Goal: Use online tool/utility: Utilize a website feature to perform a specific function

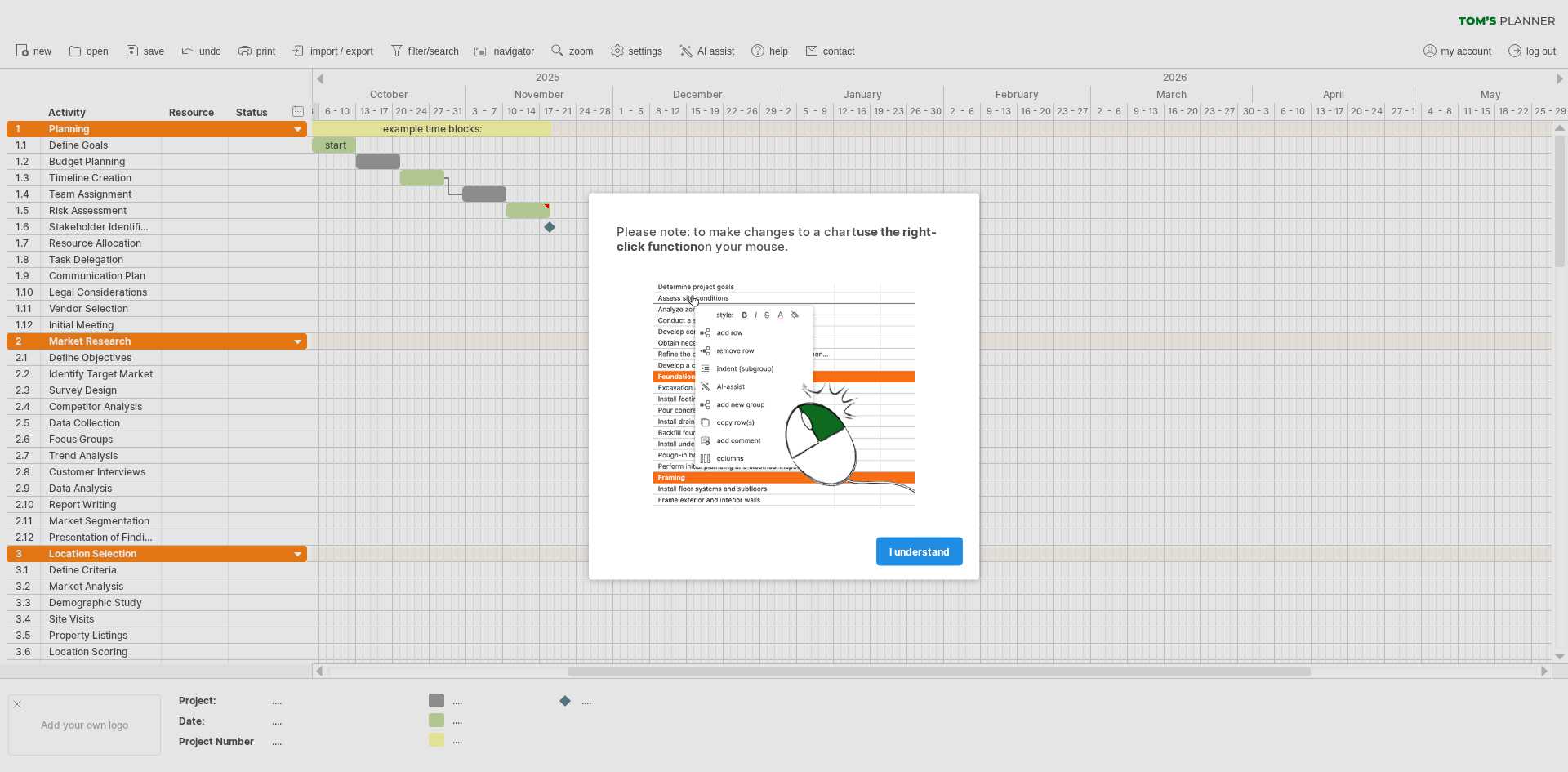
click at [908, 549] on span "I understand" at bounding box center [919, 551] width 60 height 12
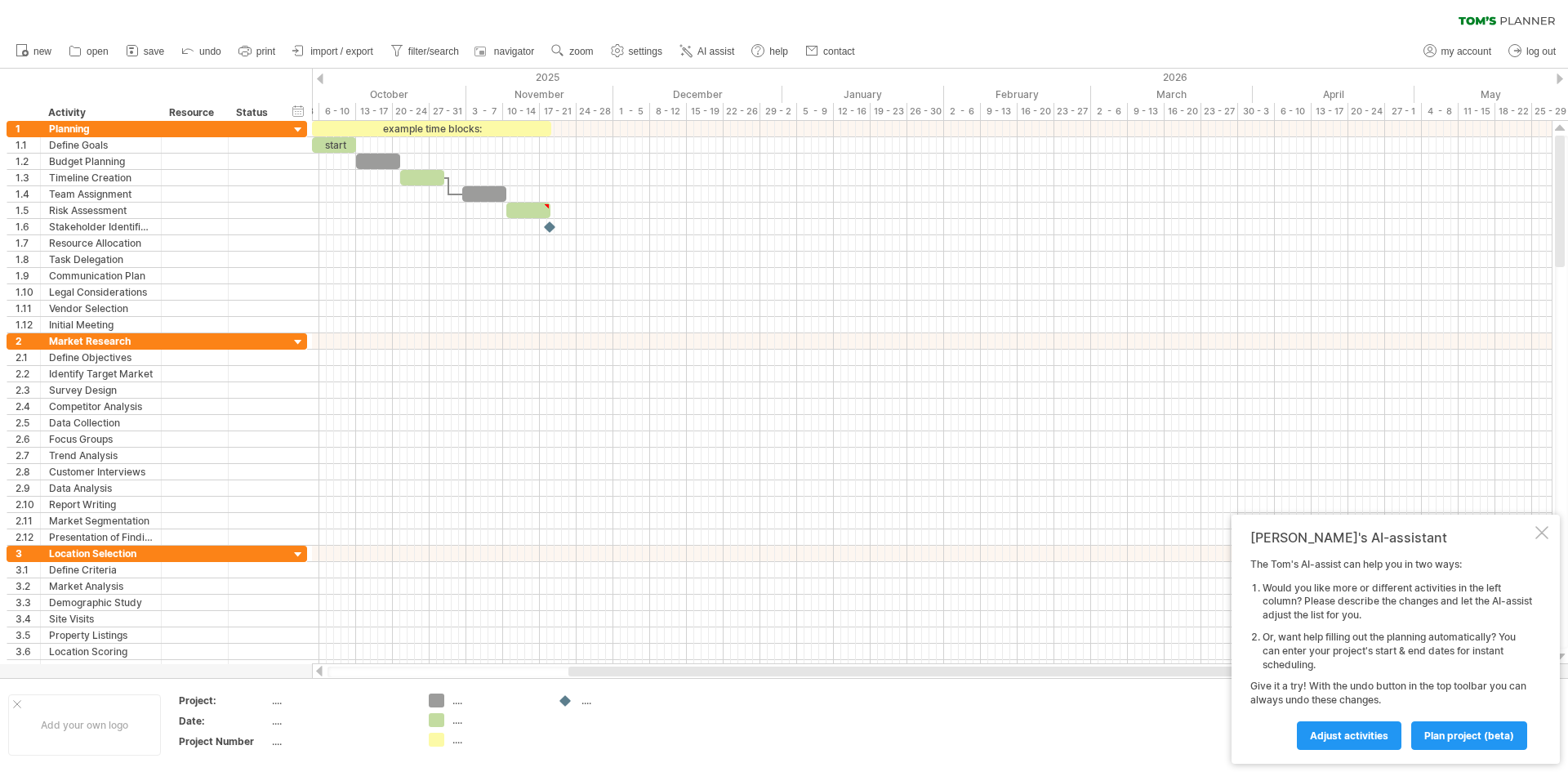
drag, startPoint x: 460, startPoint y: 671, endPoint x: 762, endPoint y: 691, distance: 302.7
click at [762, 691] on div "Trying to reach [DOMAIN_NAME] Connected again... 0% clear filter new 1" at bounding box center [784, 386] width 1568 height 772
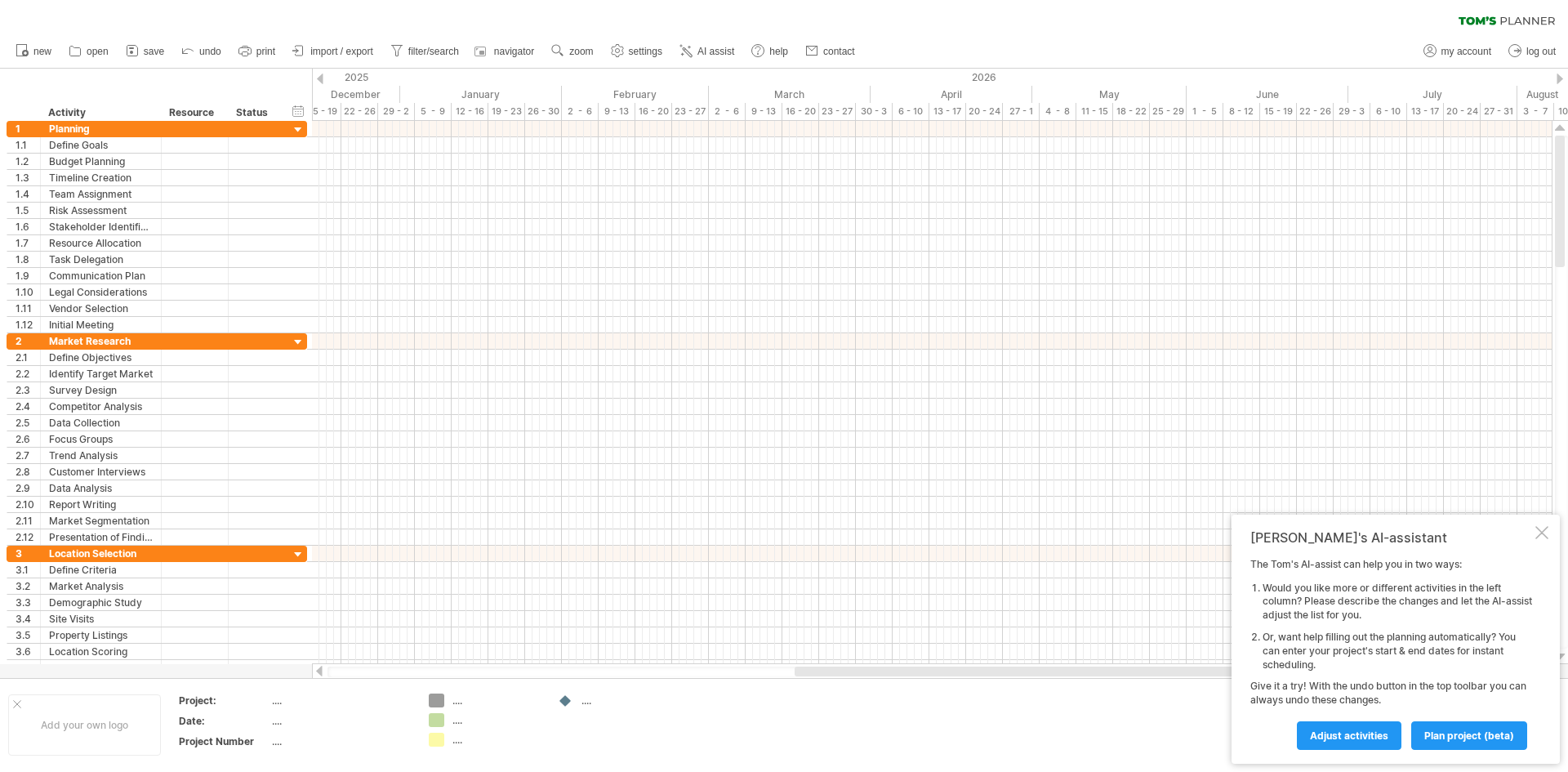
drag, startPoint x: 782, startPoint y: 668, endPoint x: 1272, endPoint y: 700, distance: 491.0
click at [1272, 700] on div "Trying to reach [DOMAIN_NAME] Connected again... 0% clear filter new 1" at bounding box center [784, 386] width 1568 height 772
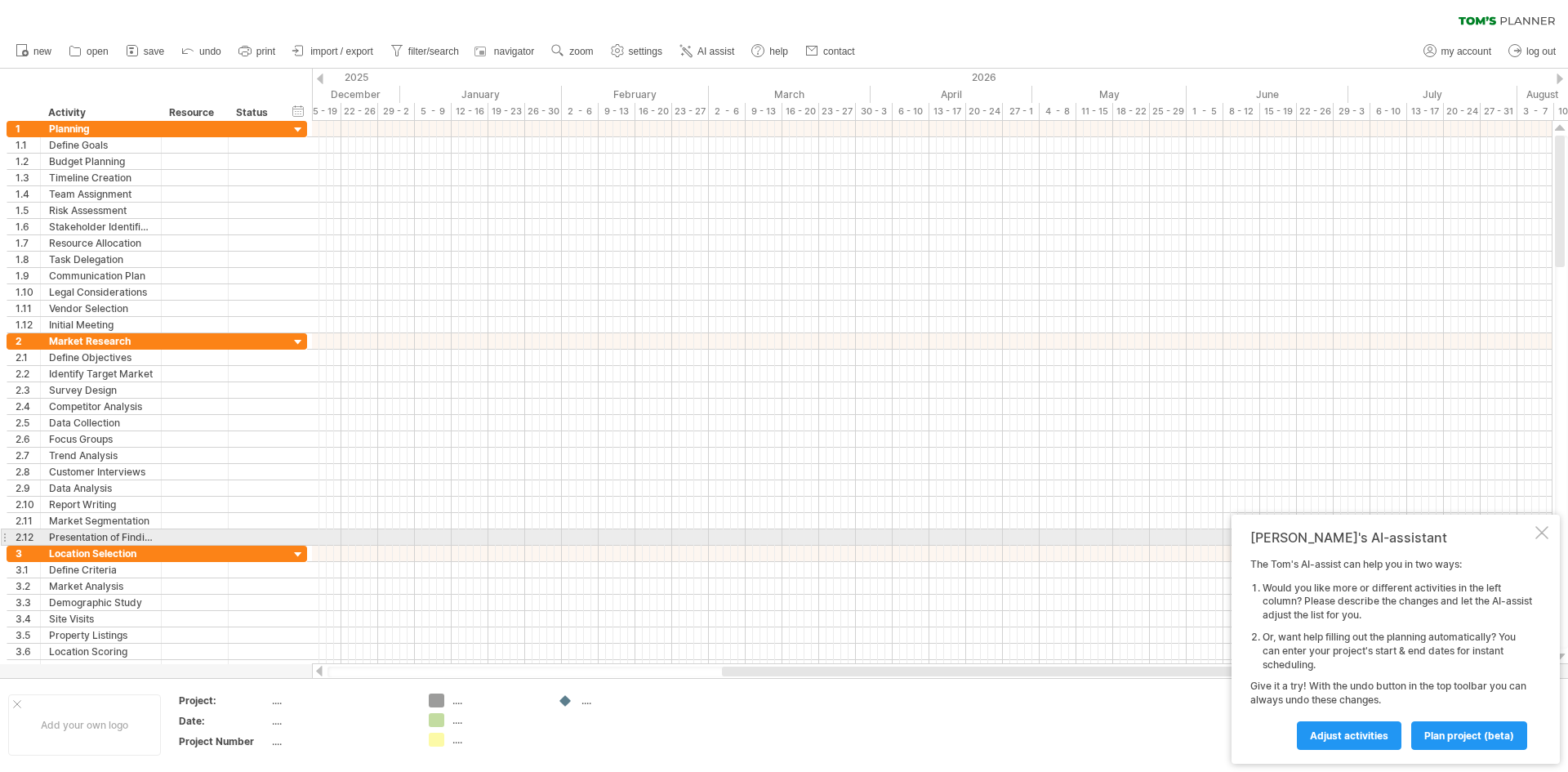
click at [1546, 535] on div at bounding box center [1542, 533] width 13 height 13
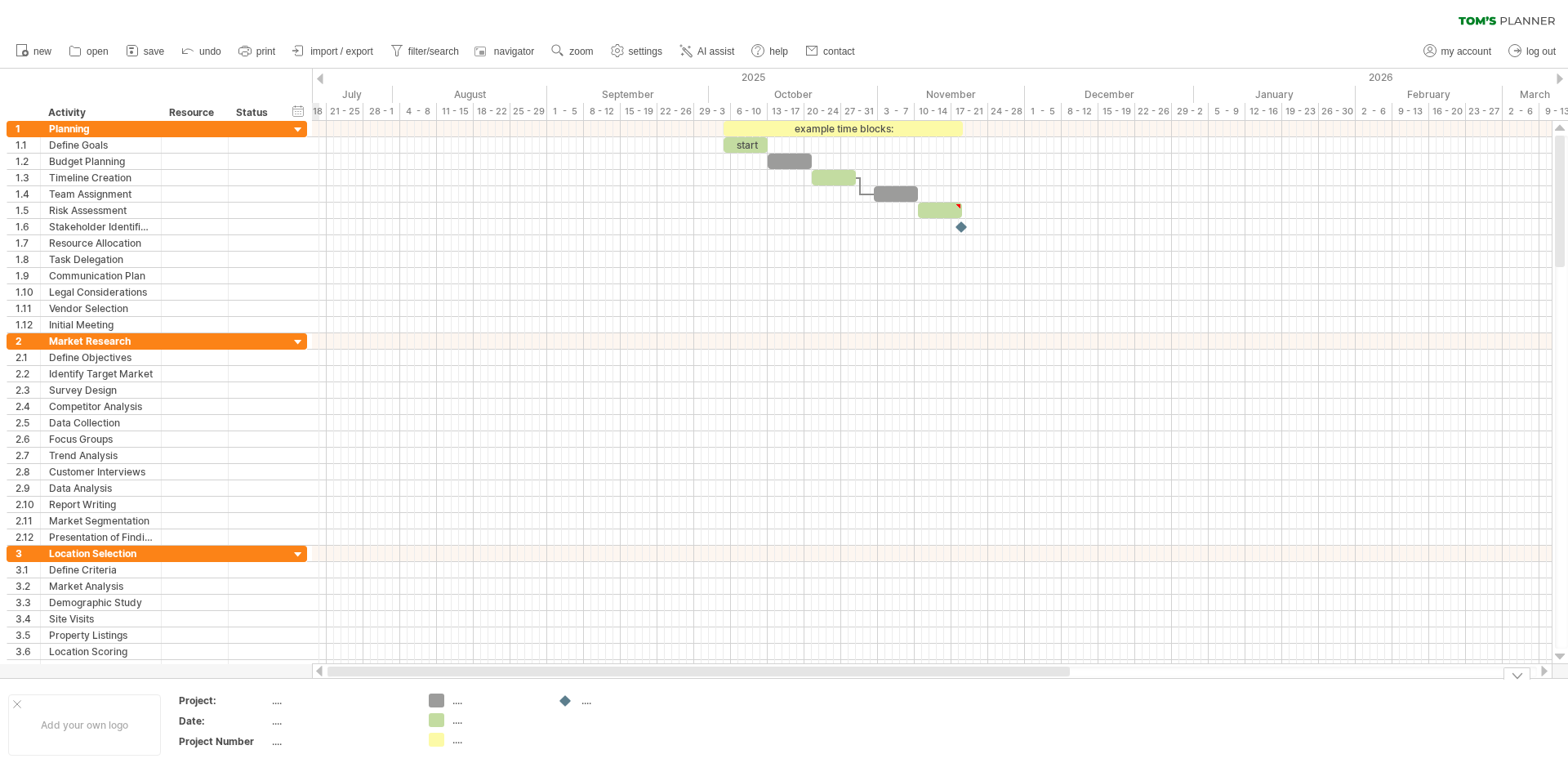
drag, startPoint x: 1326, startPoint y: 668, endPoint x: 664, endPoint y: 574, distance: 668.6
click at [825, 687] on div "Trying to reach [DOMAIN_NAME] Connected again... 0% clear filter new 1" at bounding box center [784, 386] width 1568 height 772
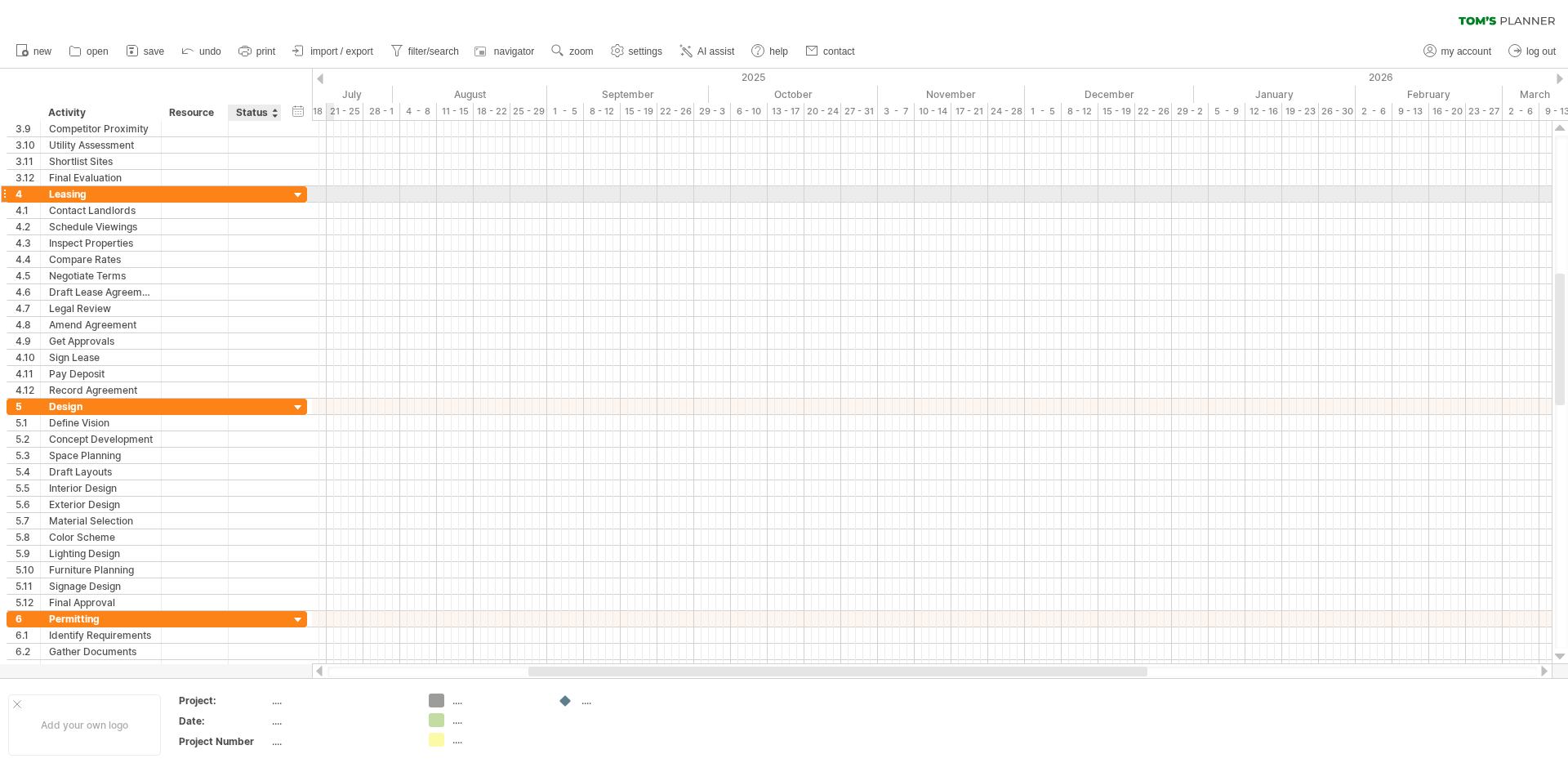
click at [303, 194] on div at bounding box center [299, 195] width 16 height 16
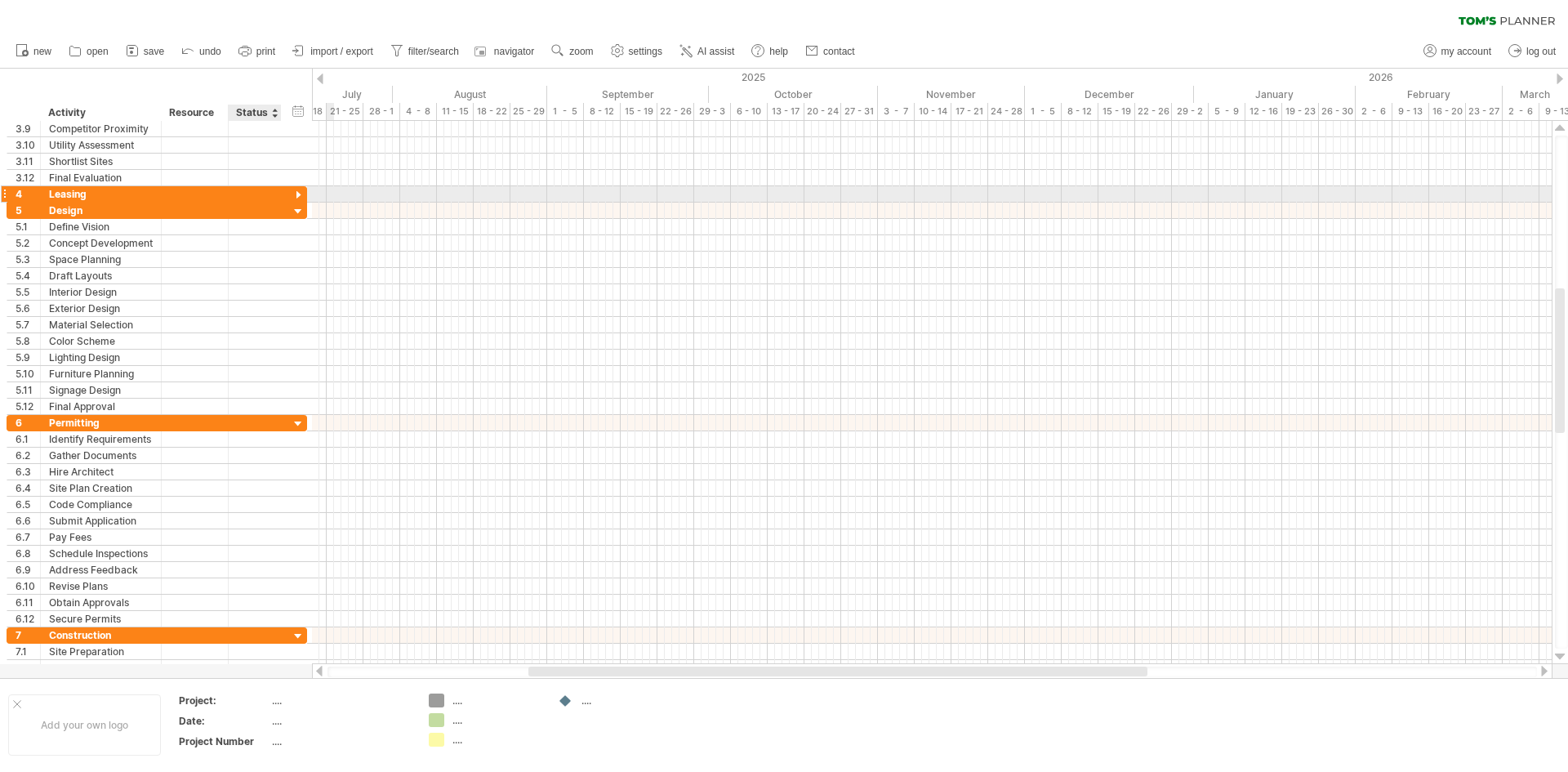
click at [303, 194] on div at bounding box center [299, 195] width 16 height 16
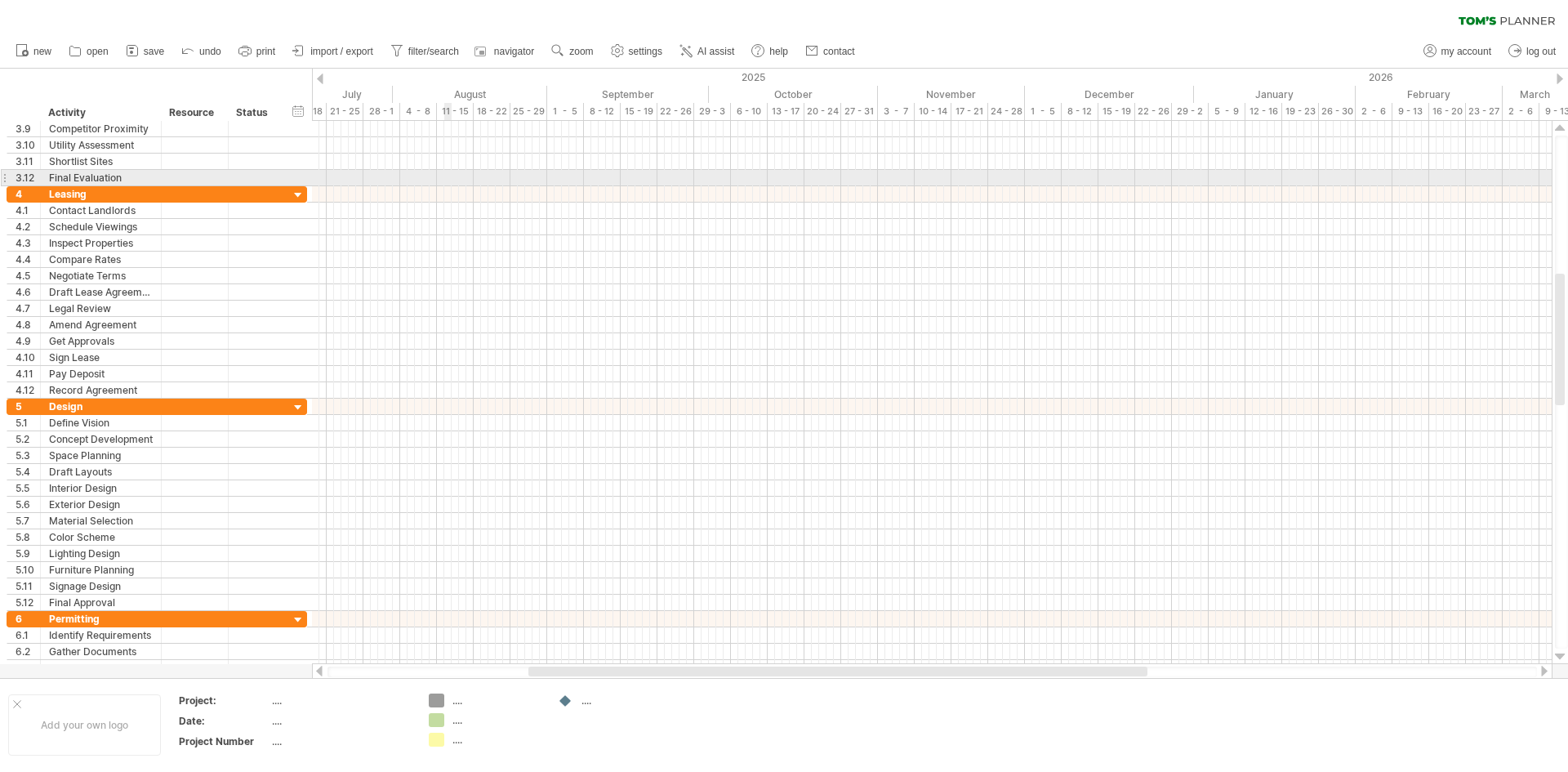
click at [444, 174] on div at bounding box center [931, 178] width 1240 height 17
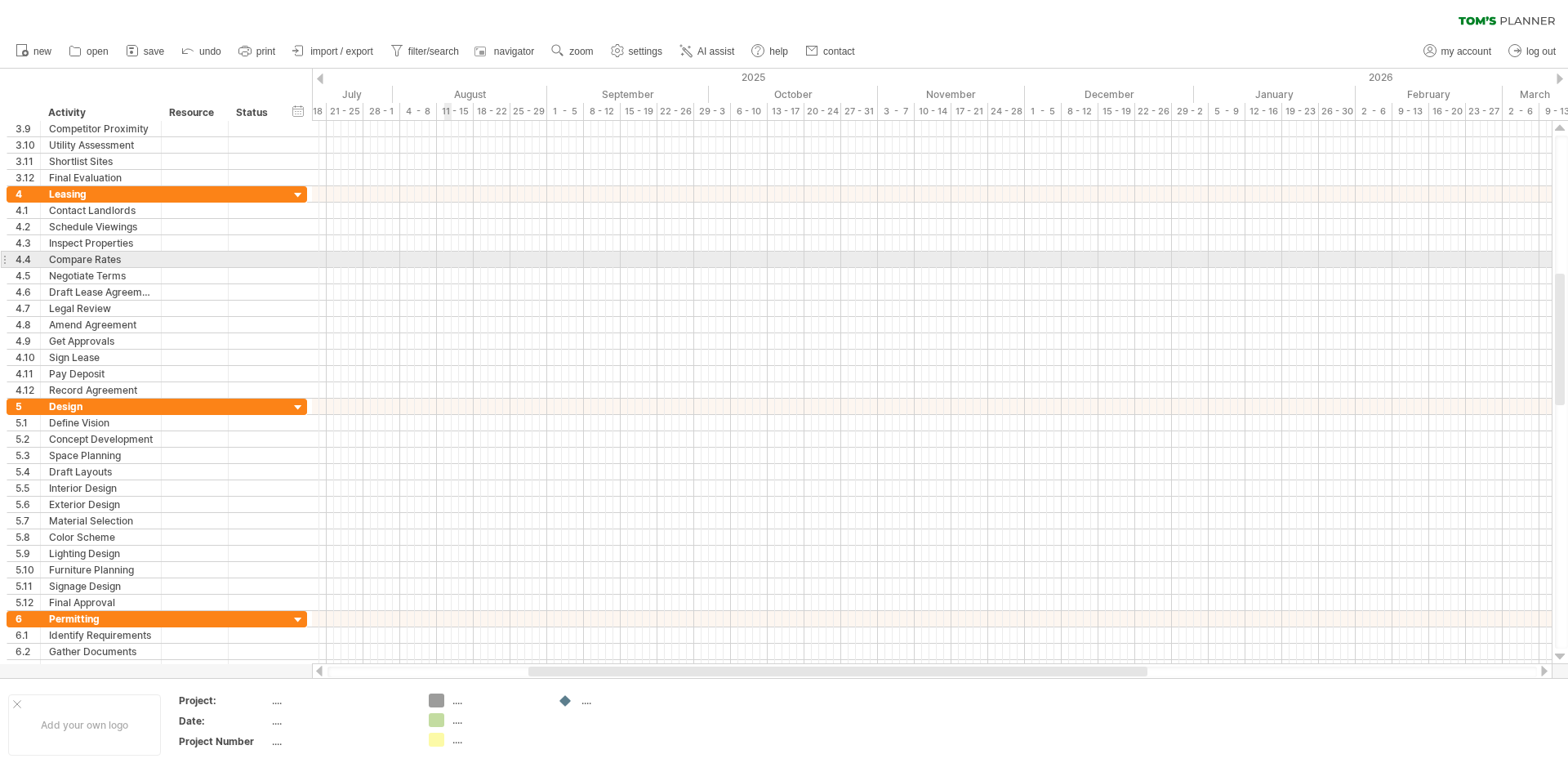
click at [448, 259] on div at bounding box center [931, 260] width 1240 height 17
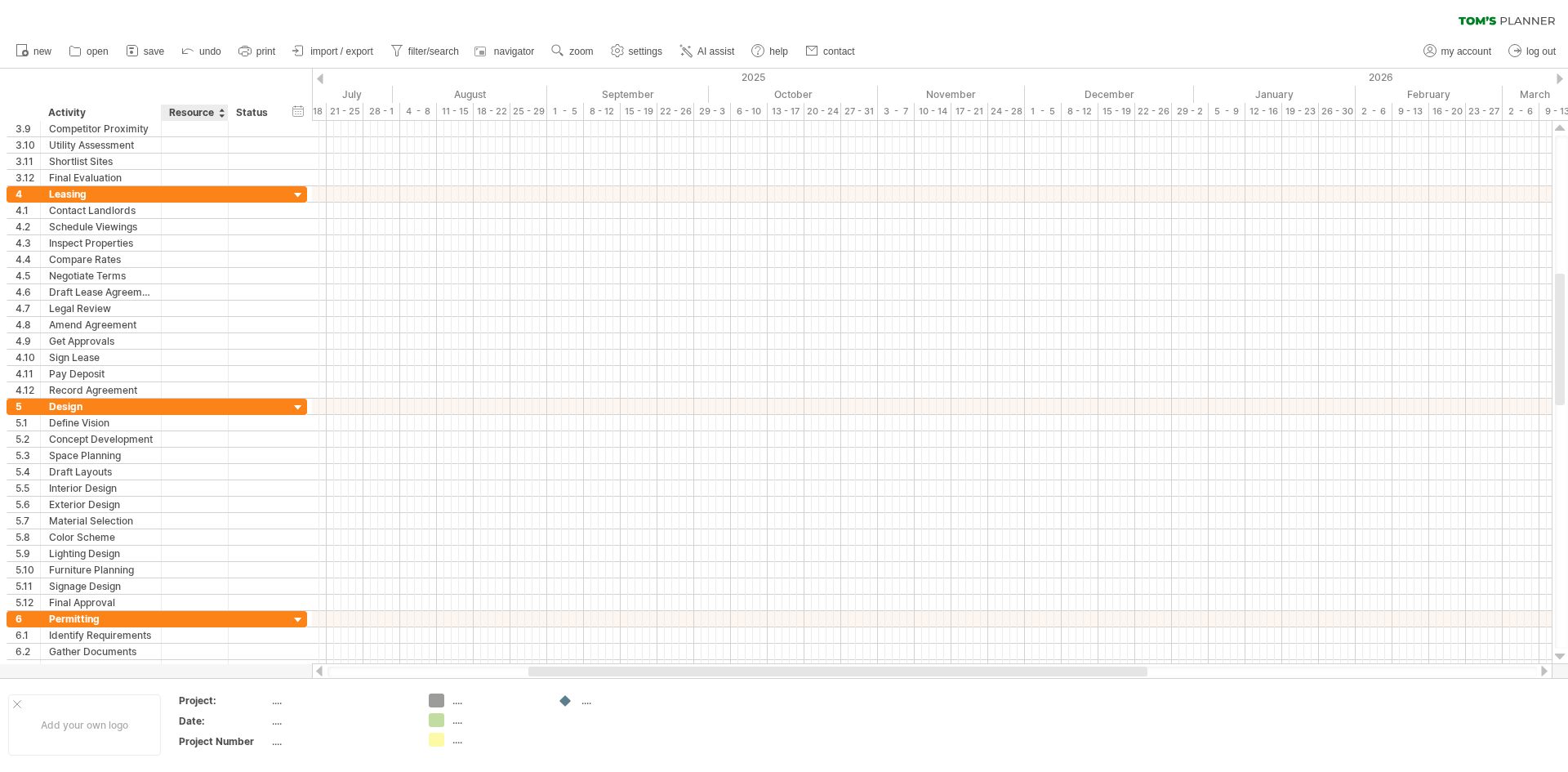
click at [200, 113] on div "Resource" at bounding box center [194, 113] width 50 height 17
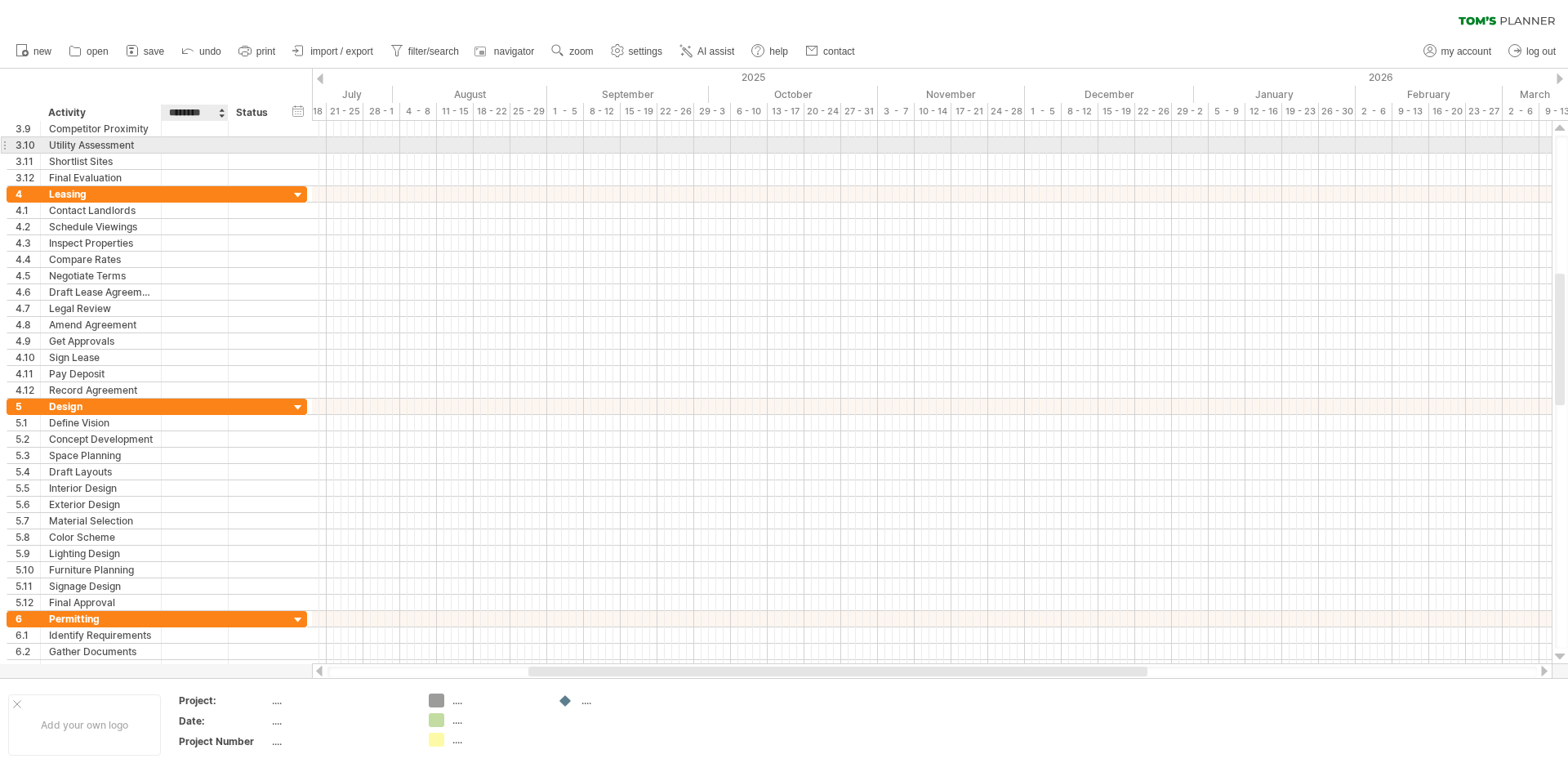
click at [202, 139] on div at bounding box center [194, 145] width 50 height 16
click at [202, 139] on input "text" at bounding box center [194, 145] width 50 height 16
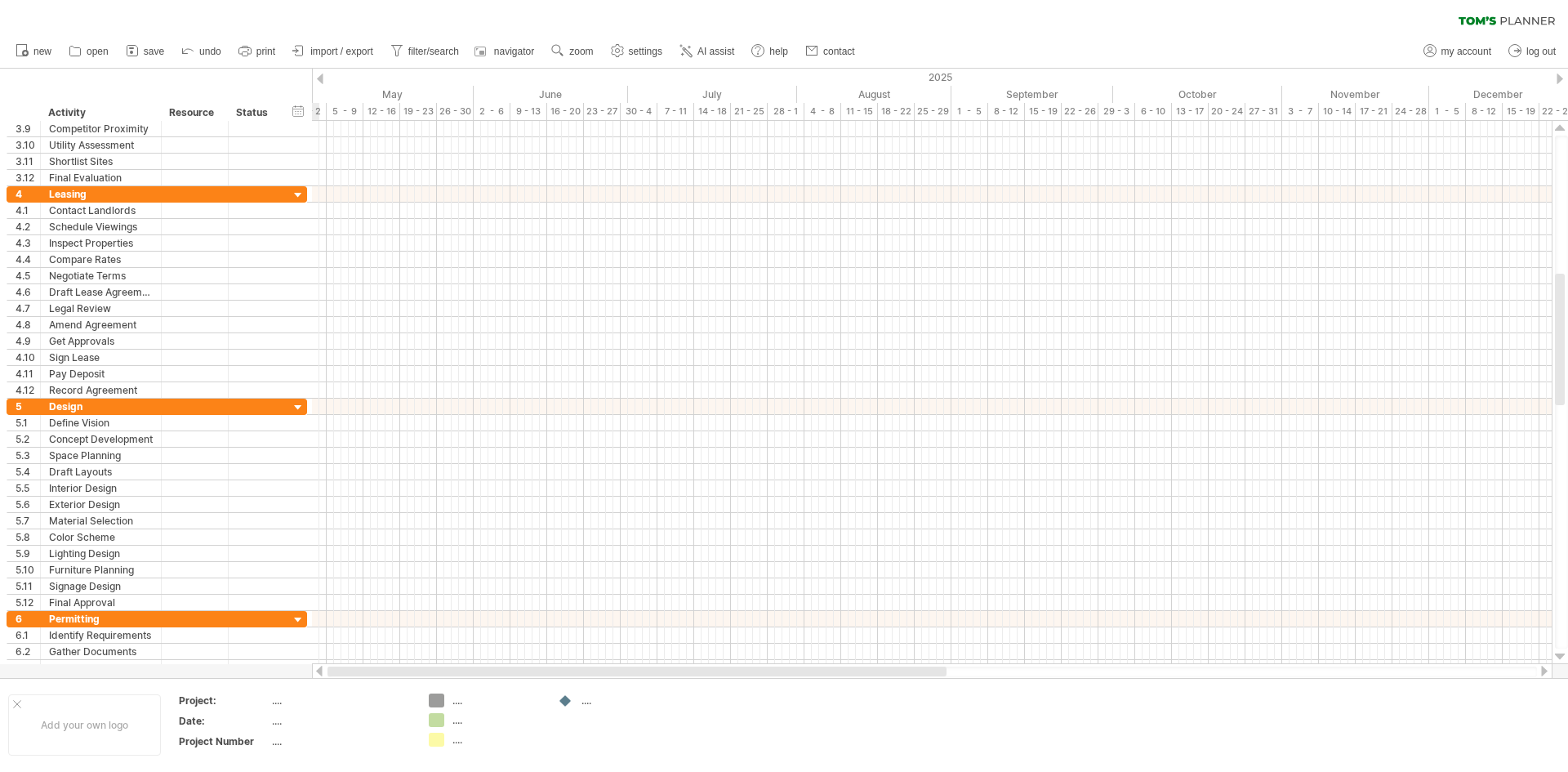
drag, startPoint x: 1106, startPoint y: 670, endPoint x: 449, endPoint y: 675, distance: 657.0
click at [449, 675] on div at bounding box center [637, 672] width 619 height 10
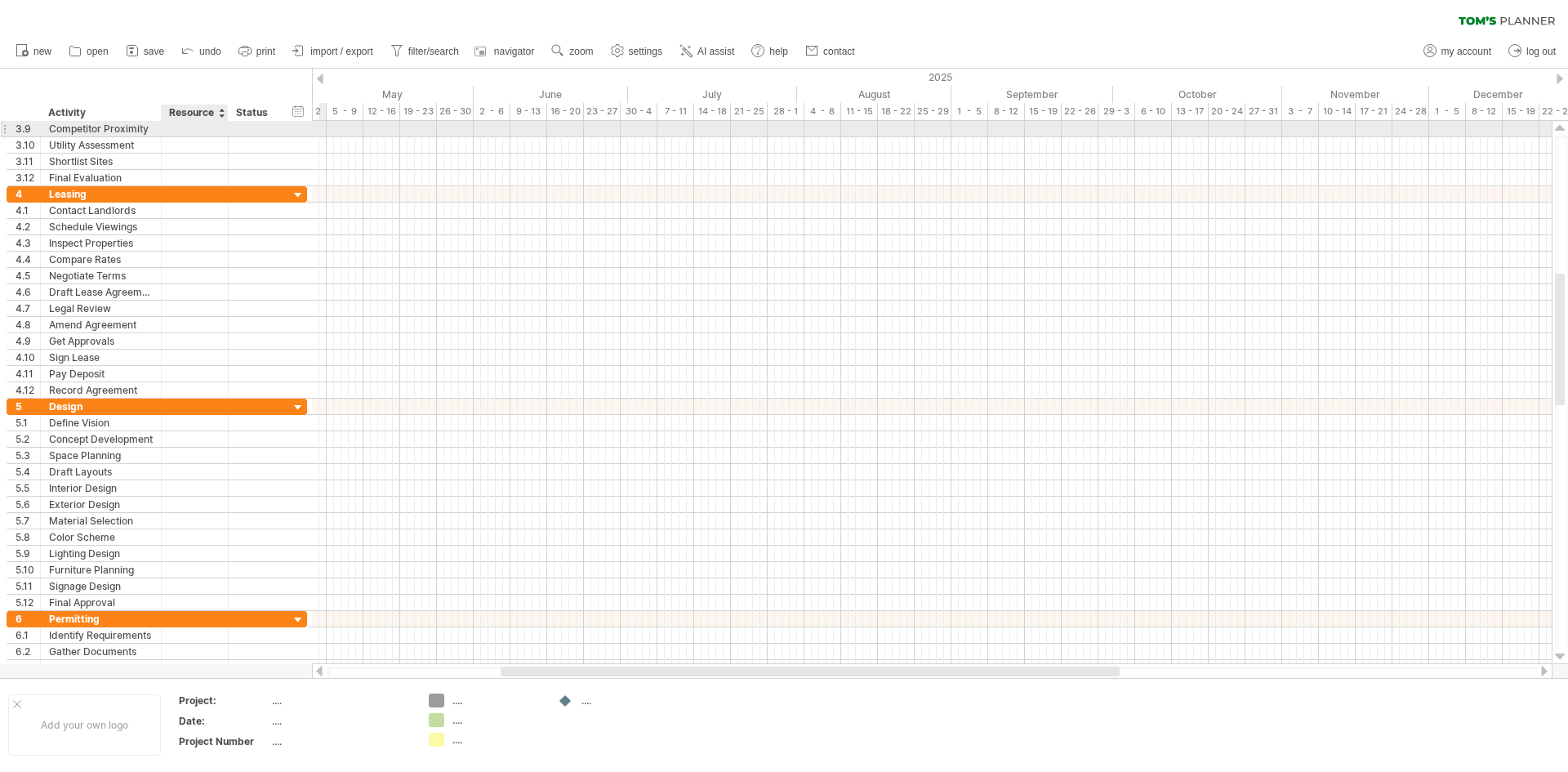
click at [183, 132] on div at bounding box center [194, 128] width 50 height 16
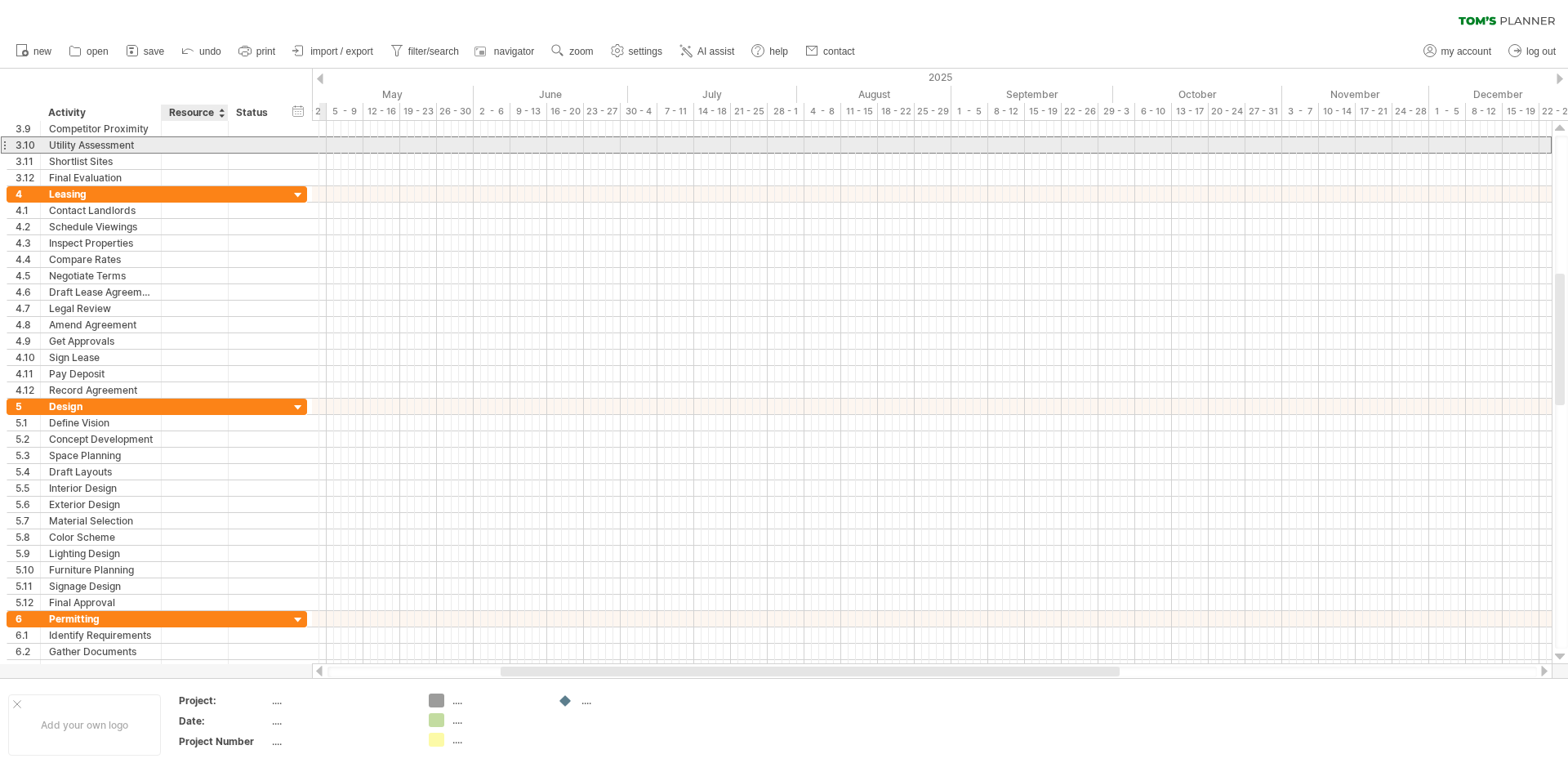
click at [190, 141] on div at bounding box center [194, 145] width 50 height 16
click at [190, 141] on input "text" at bounding box center [194, 145] width 50 height 16
